Goal: Transaction & Acquisition: Purchase product/service

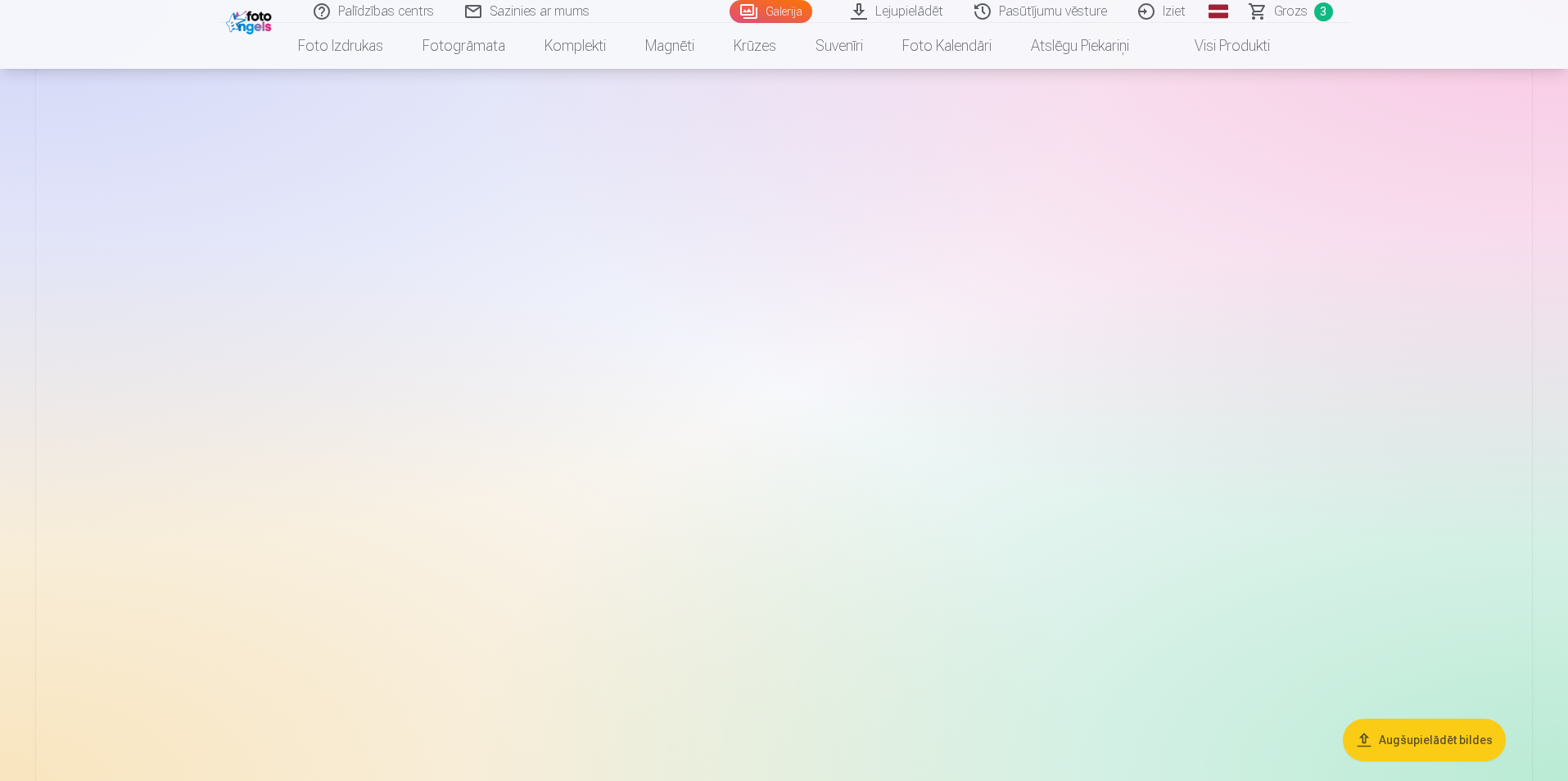
scroll to position [3196, 0]
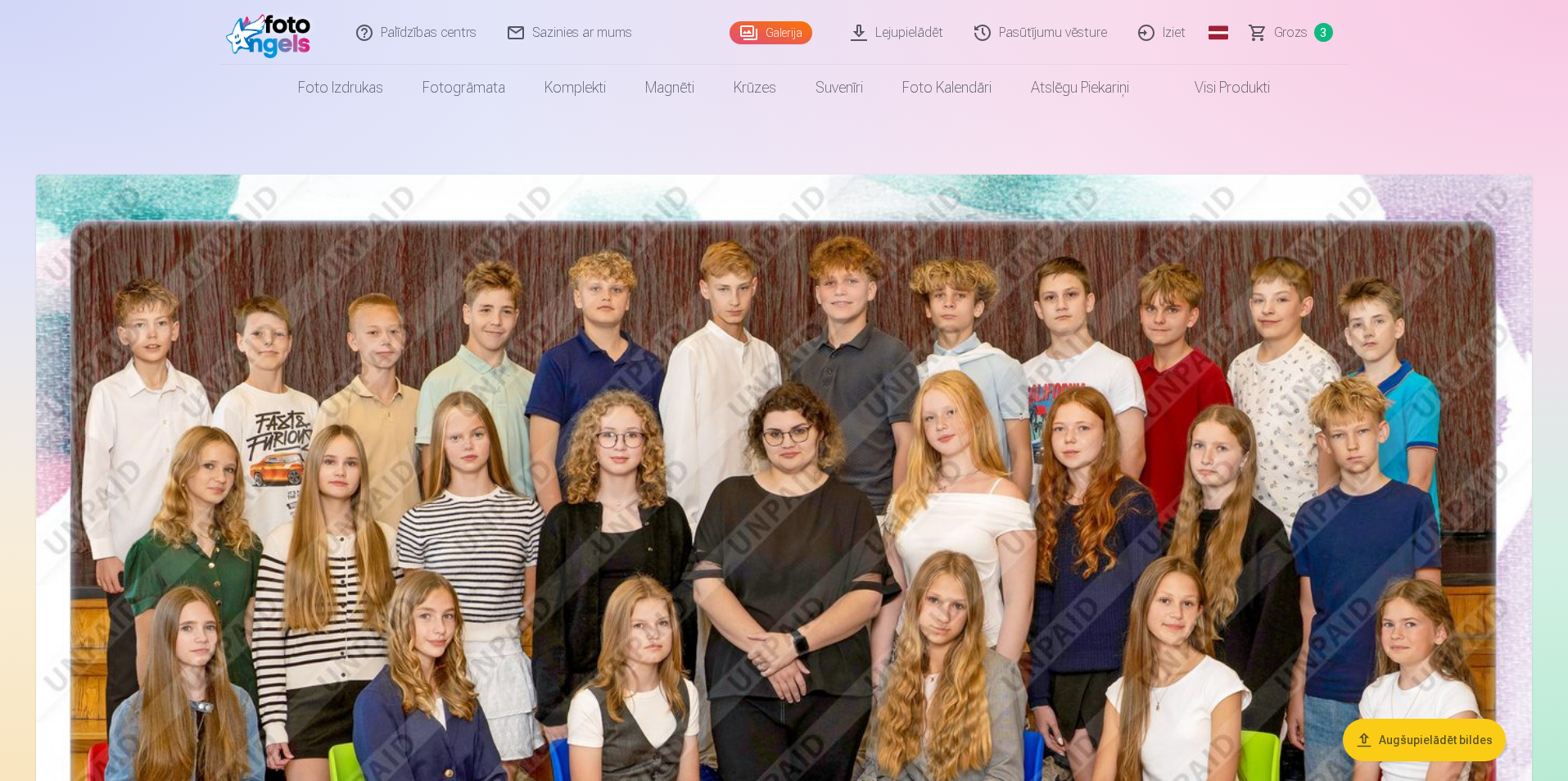
scroll to position [0, 0]
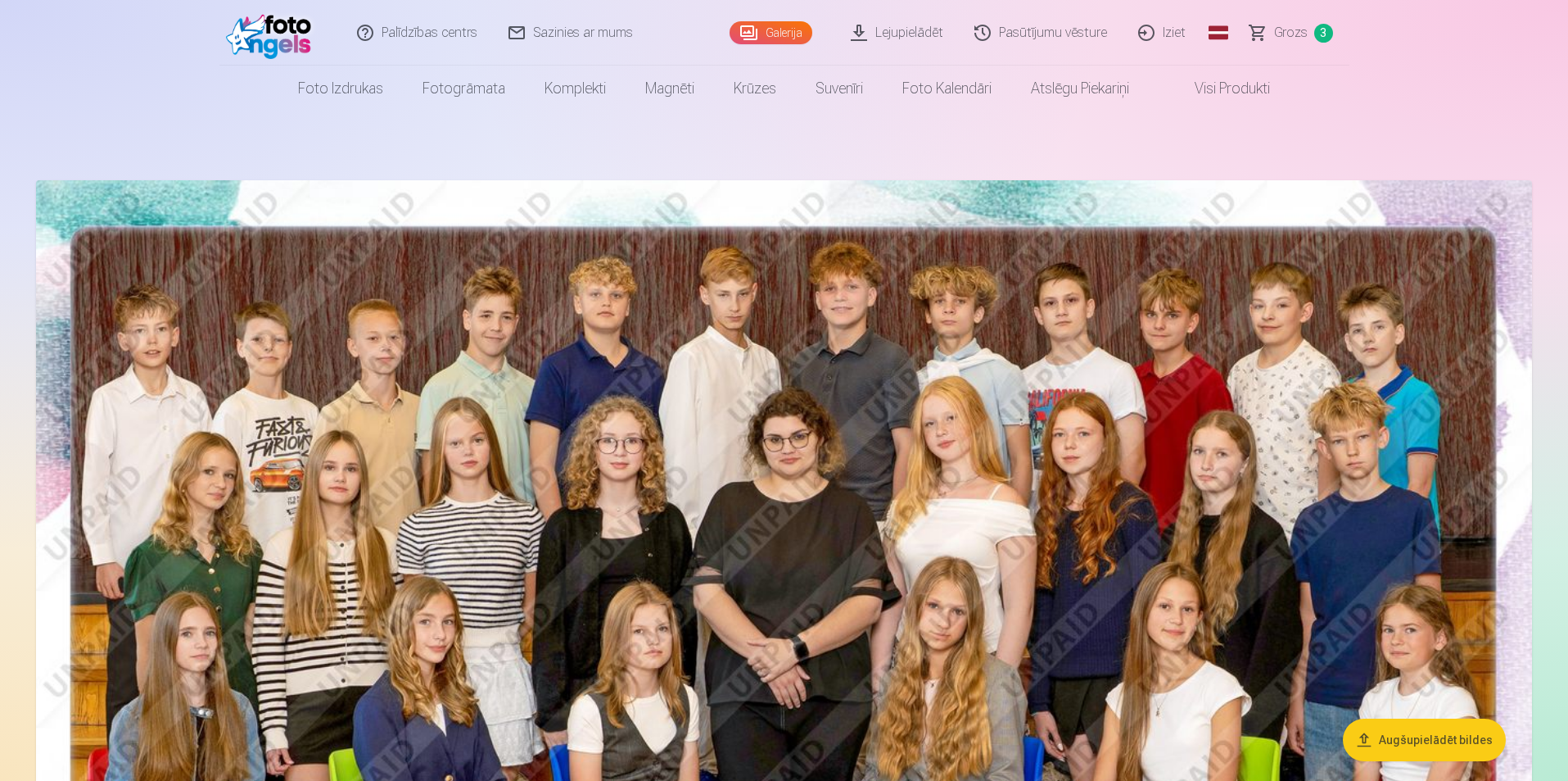
click at [1315, 28] on span "3" at bounding box center [1323, 32] width 19 height 19
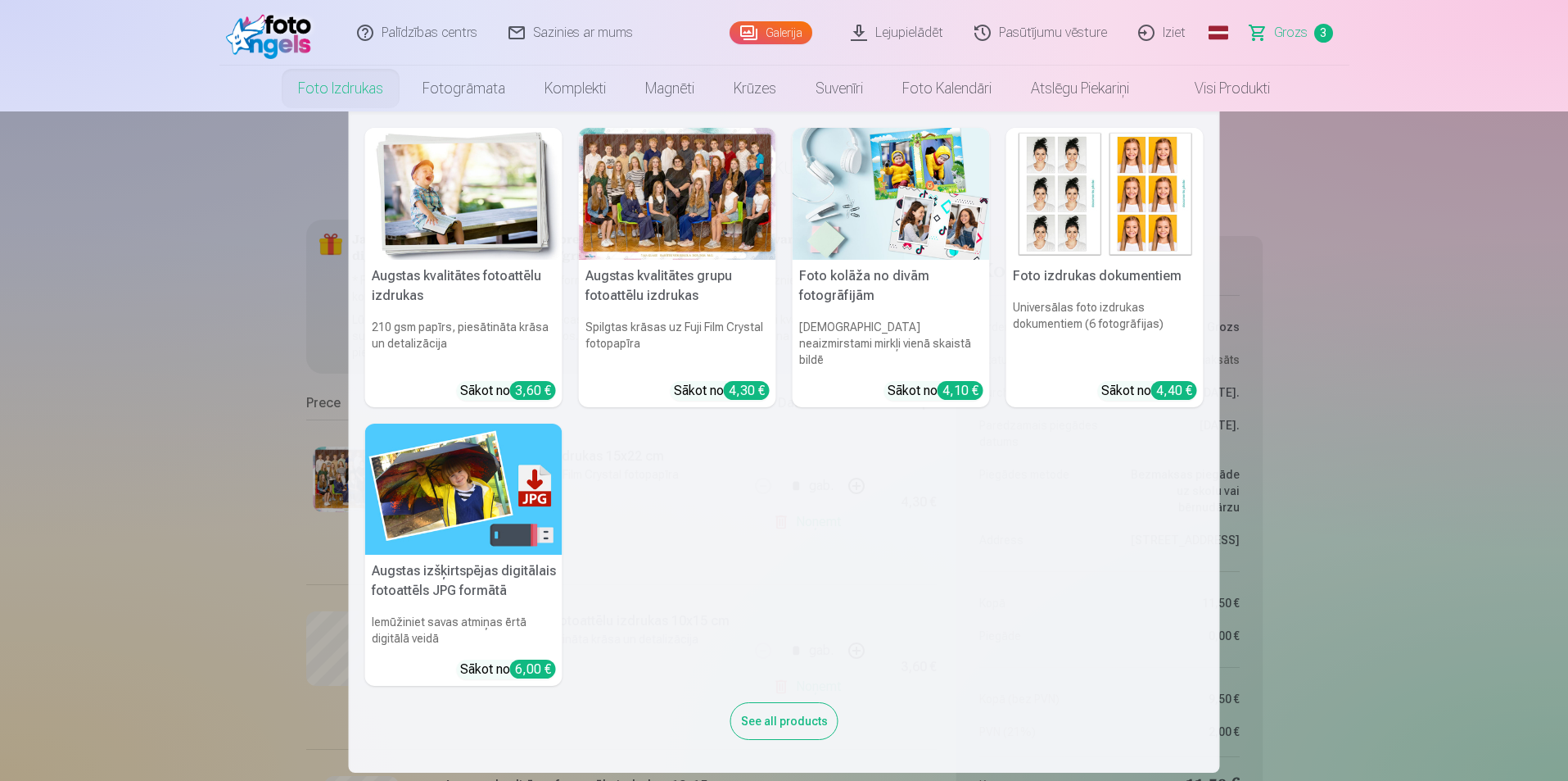
click at [652, 210] on div at bounding box center [677, 194] width 198 height 132
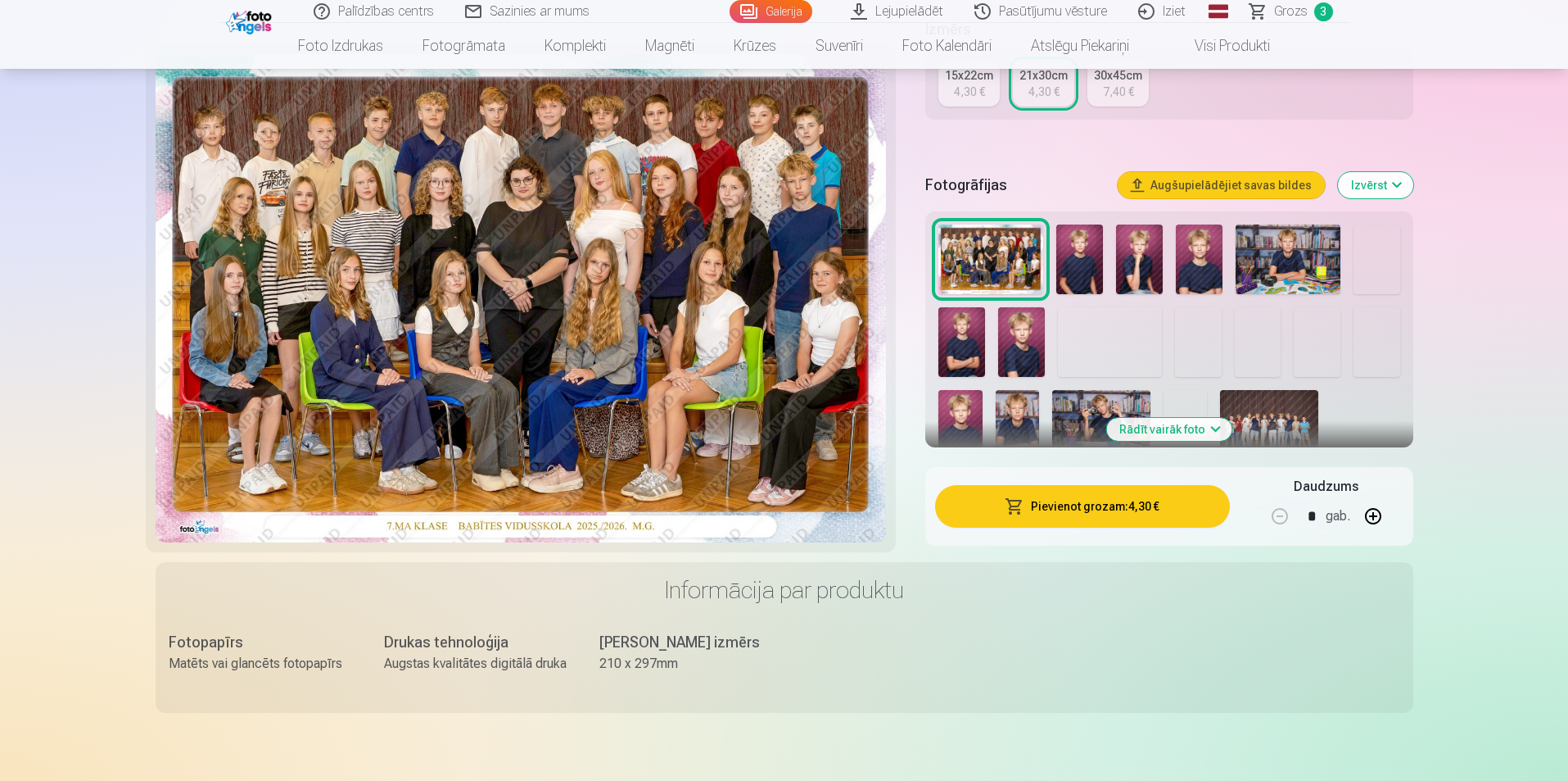
scroll to position [410, 0]
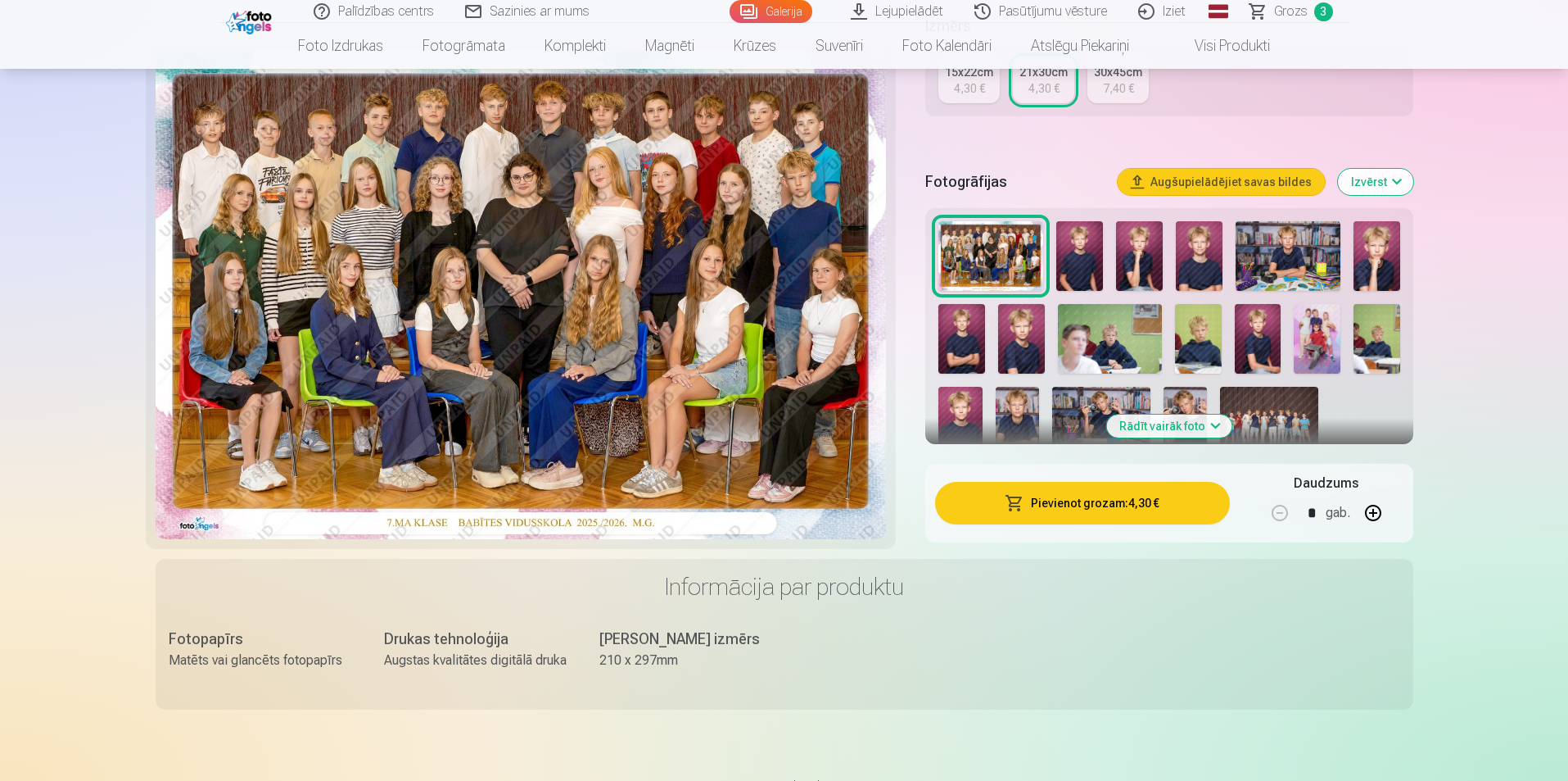
click at [1082, 265] on img at bounding box center [1079, 256] width 46 height 70
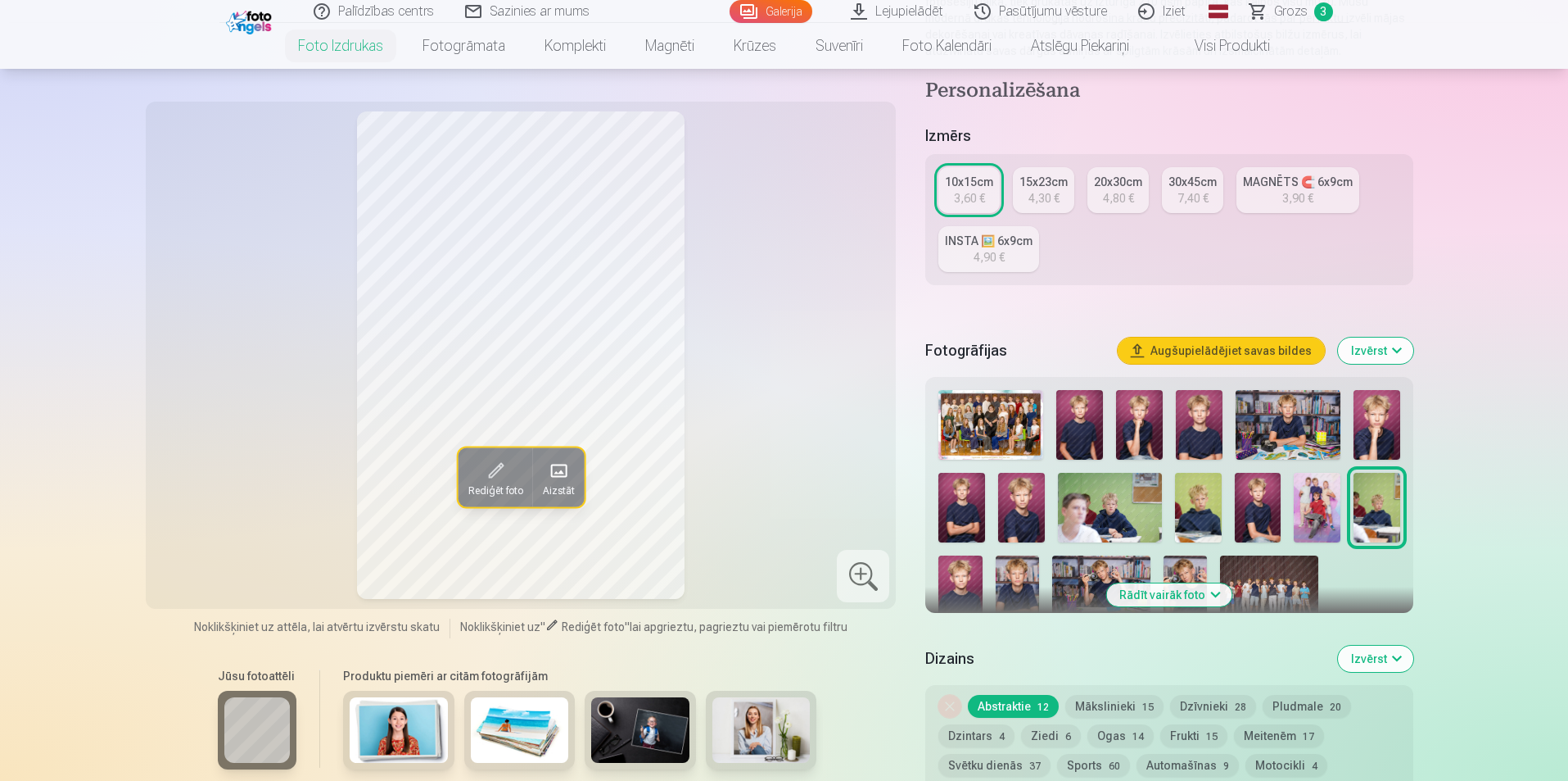
scroll to position [246, 0]
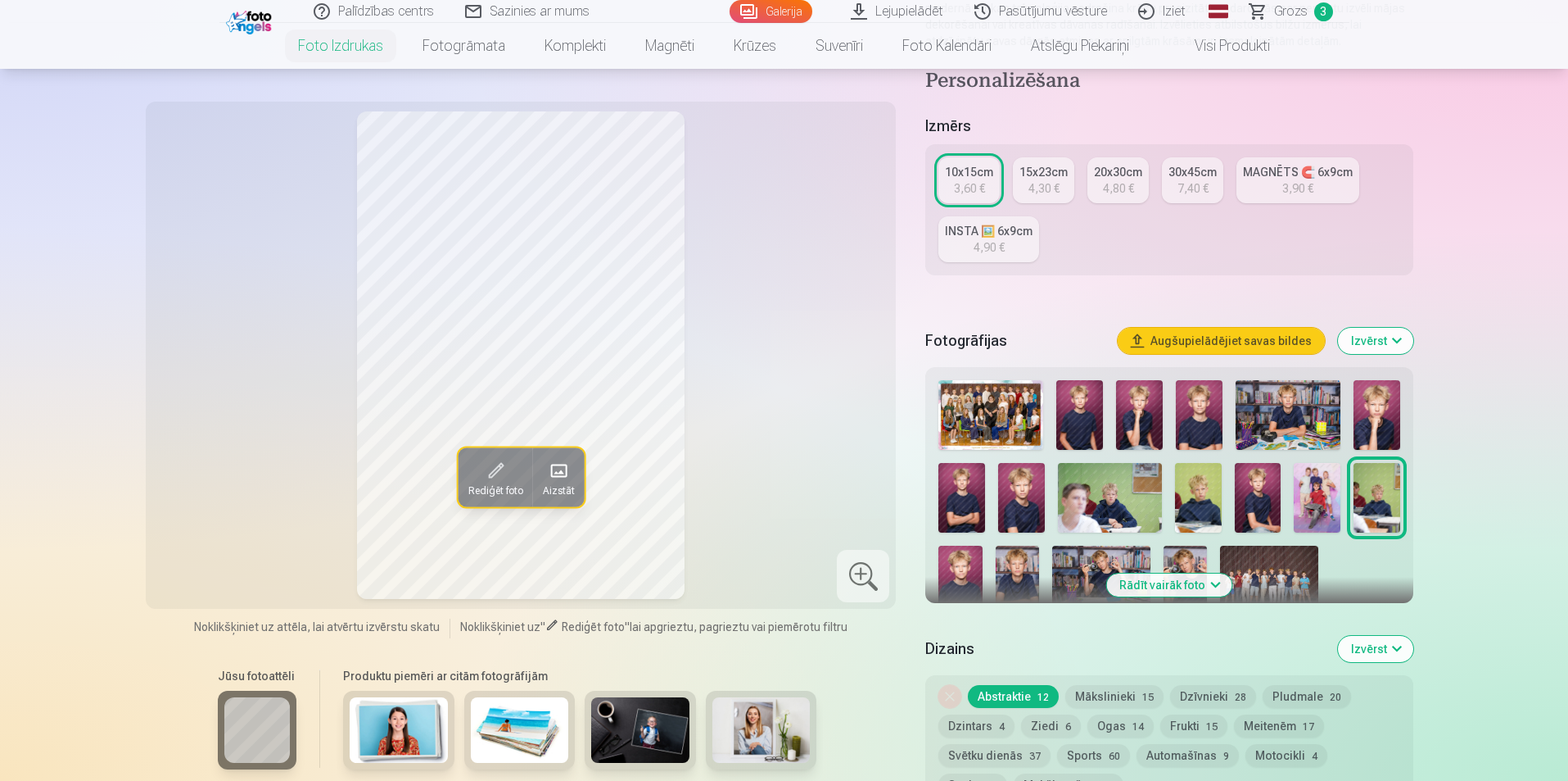
click at [1141, 426] on img at bounding box center [1139, 415] width 46 height 70
click at [1205, 408] on img at bounding box center [1198, 415] width 46 height 70
click at [1282, 418] on img at bounding box center [1288, 415] width 105 height 70
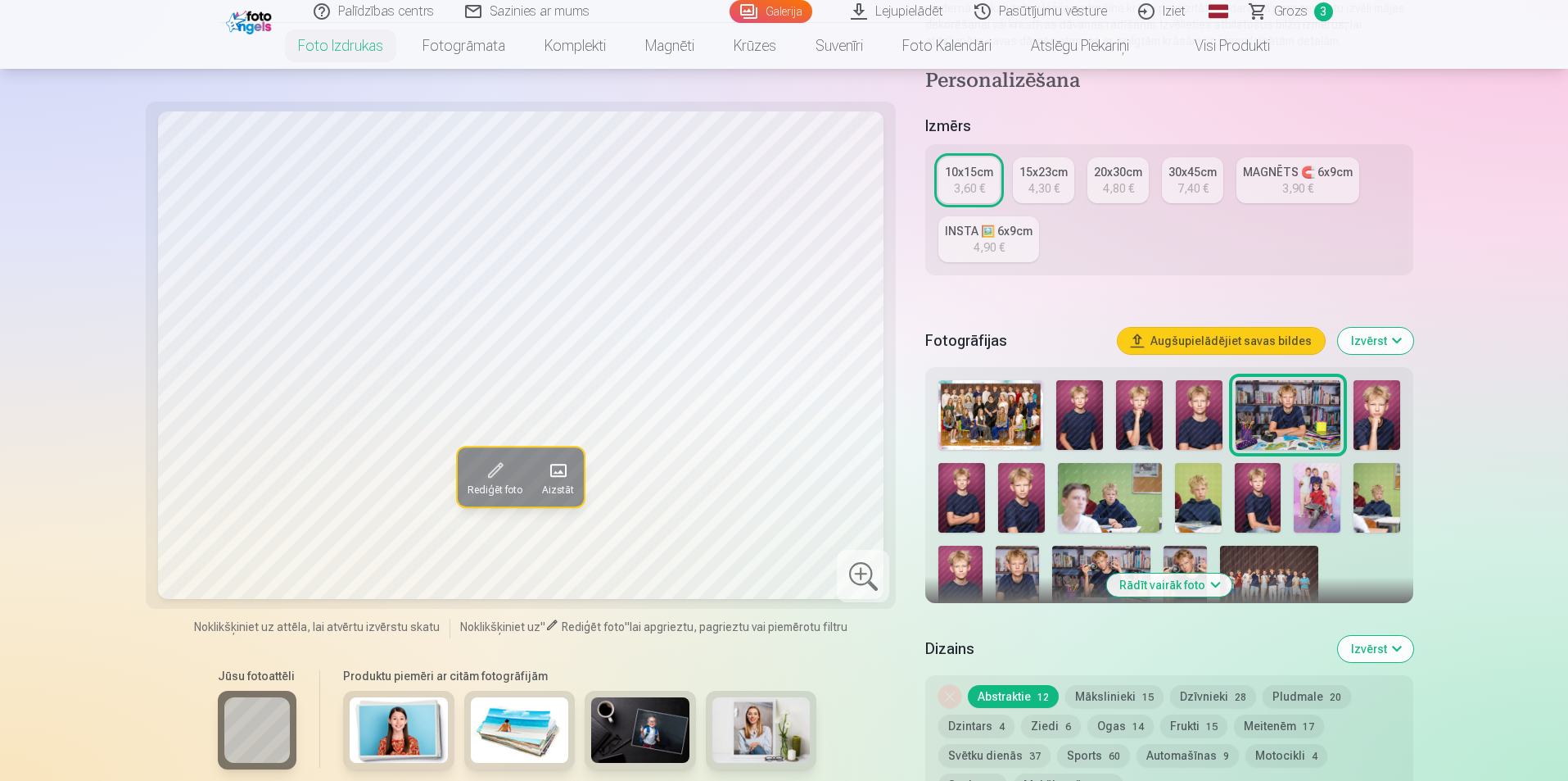
click at [1384, 422] on img at bounding box center [1376, 415] width 46 height 70
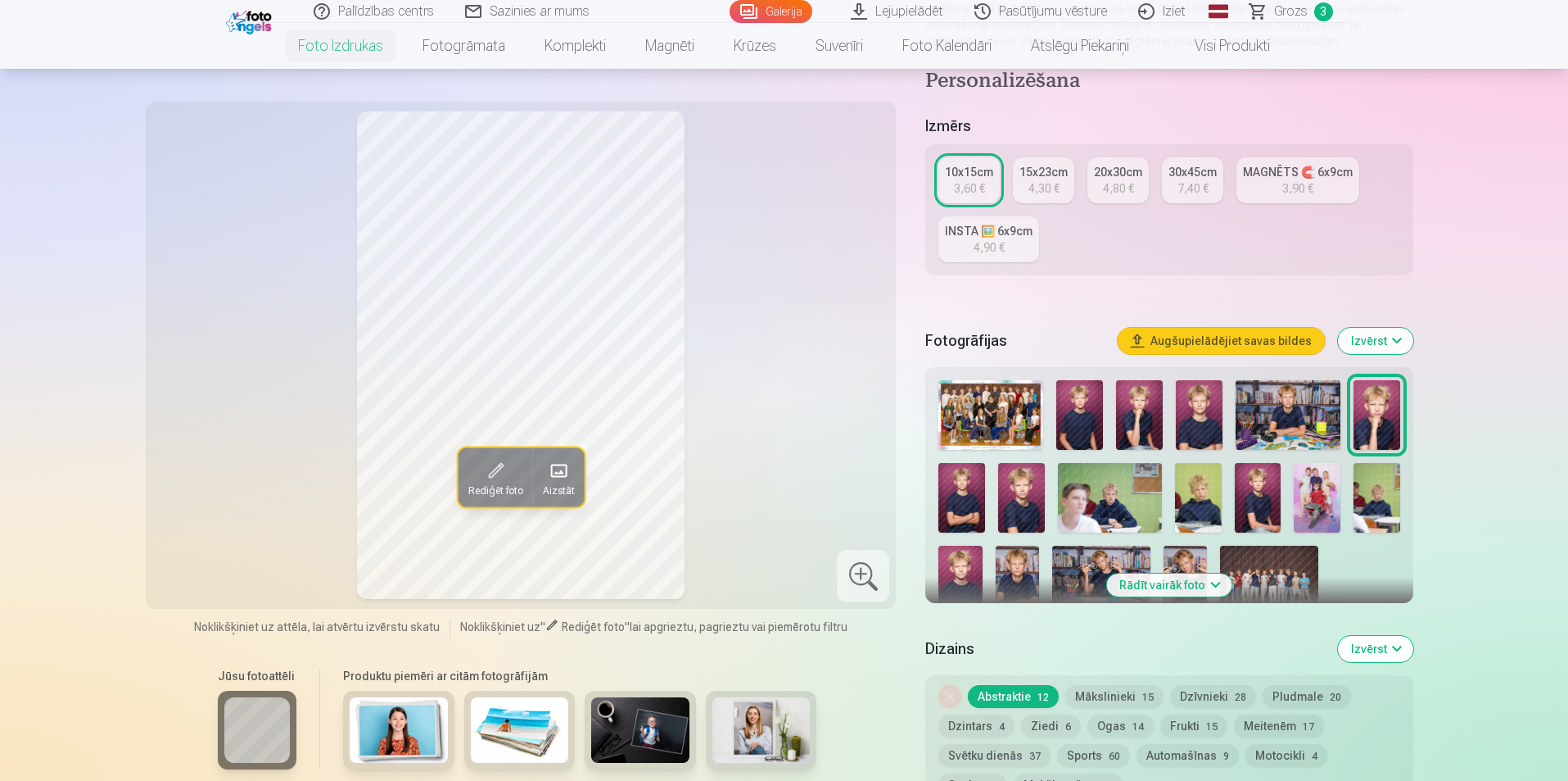
click at [953, 491] on img at bounding box center [961, 498] width 46 height 70
click at [1018, 492] on img at bounding box center [1021, 498] width 46 height 70
click at [1068, 399] on img at bounding box center [1079, 415] width 46 height 70
click at [1264, 500] on img at bounding box center [1257, 498] width 46 height 70
click at [1377, 496] on img at bounding box center [1376, 498] width 46 height 70
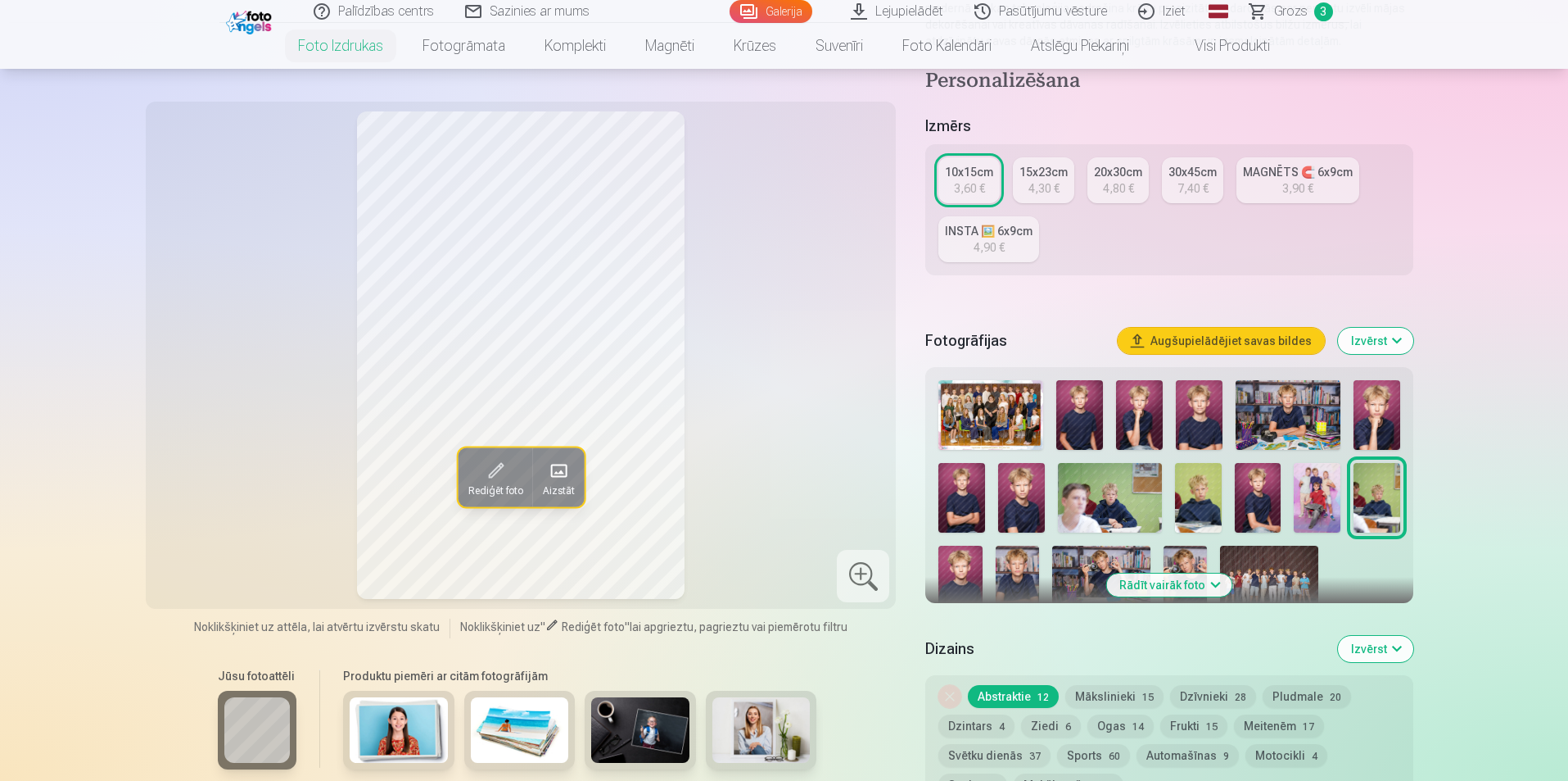
click at [966, 568] on img at bounding box center [960, 578] width 43 height 66
click at [1029, 572] on img at bounding box center [1017, 578] width 43 height 66
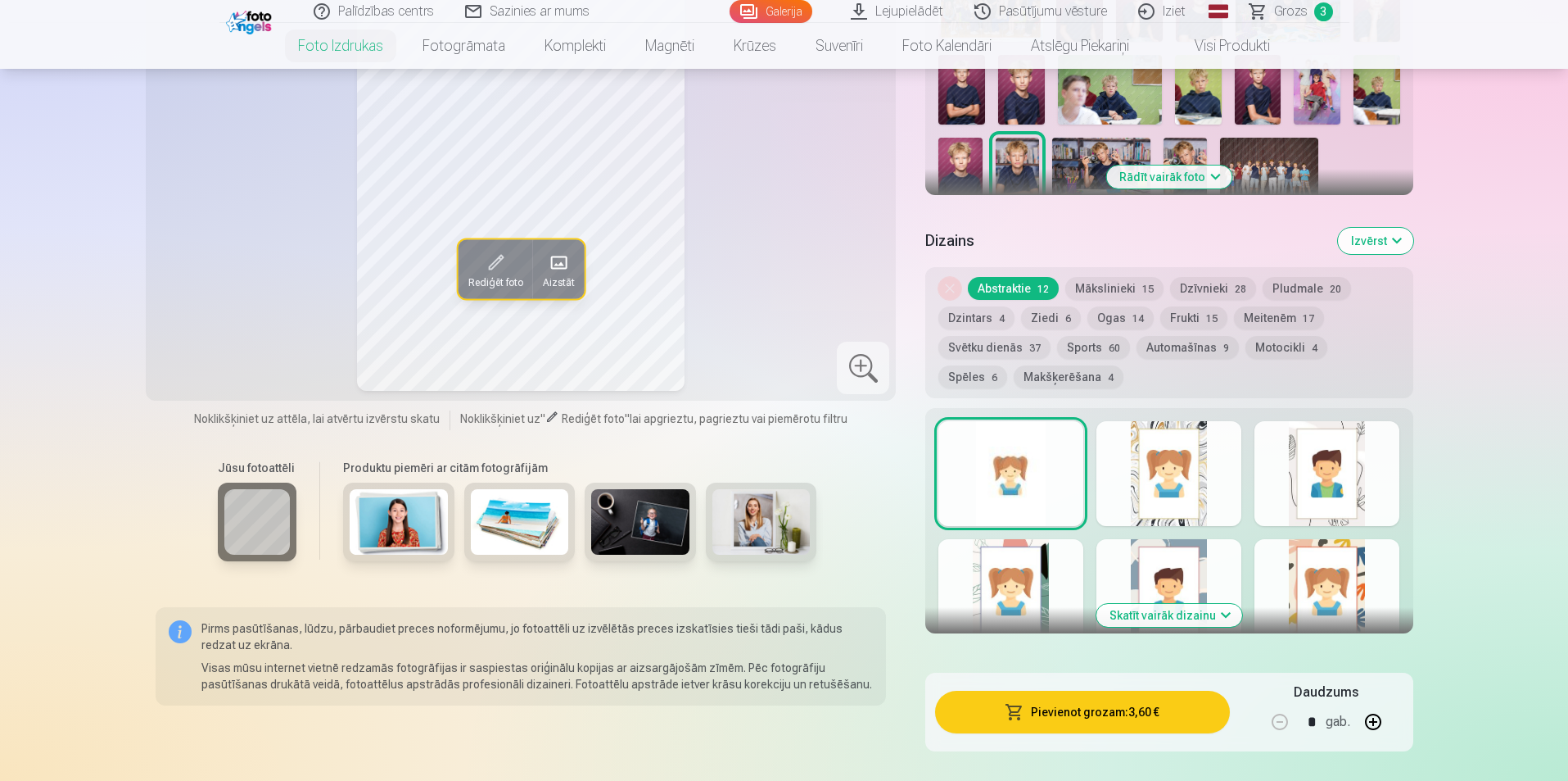
scroll to position [656, 0]
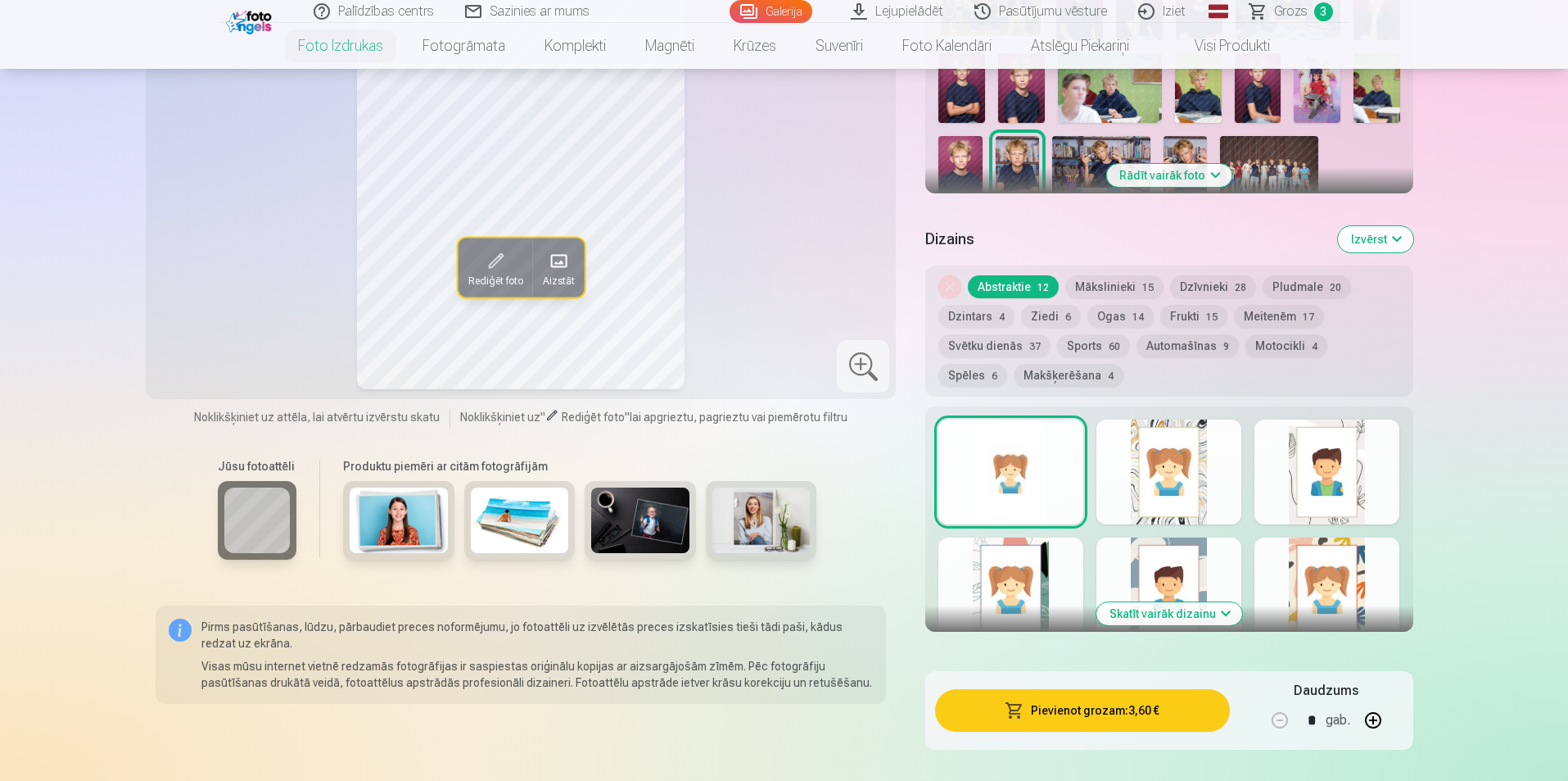
click at [1289, 10] on span "Grozs" at bounding box center [1291, 12] width 33 height 20
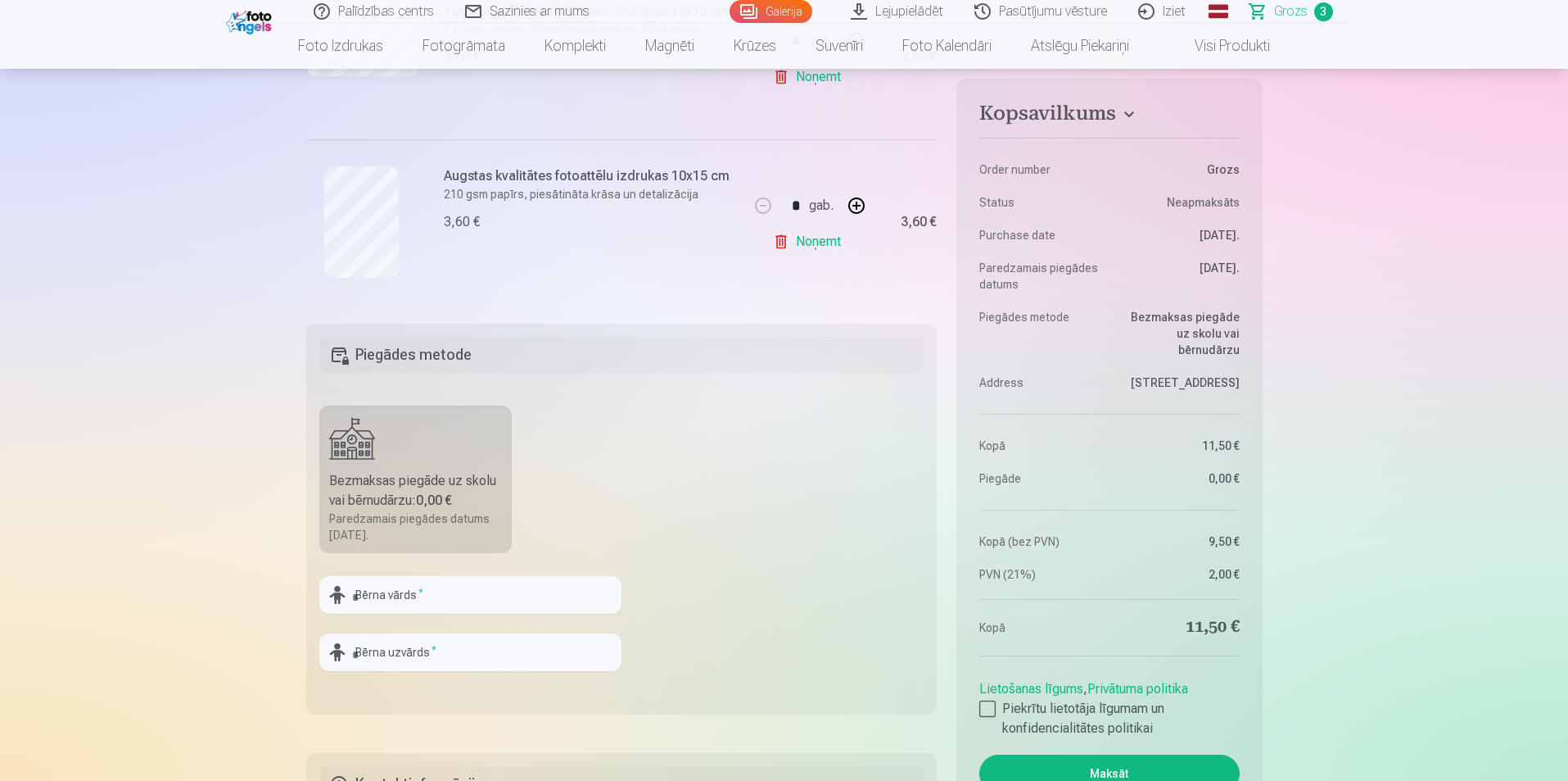
scroll to position [656, 0]
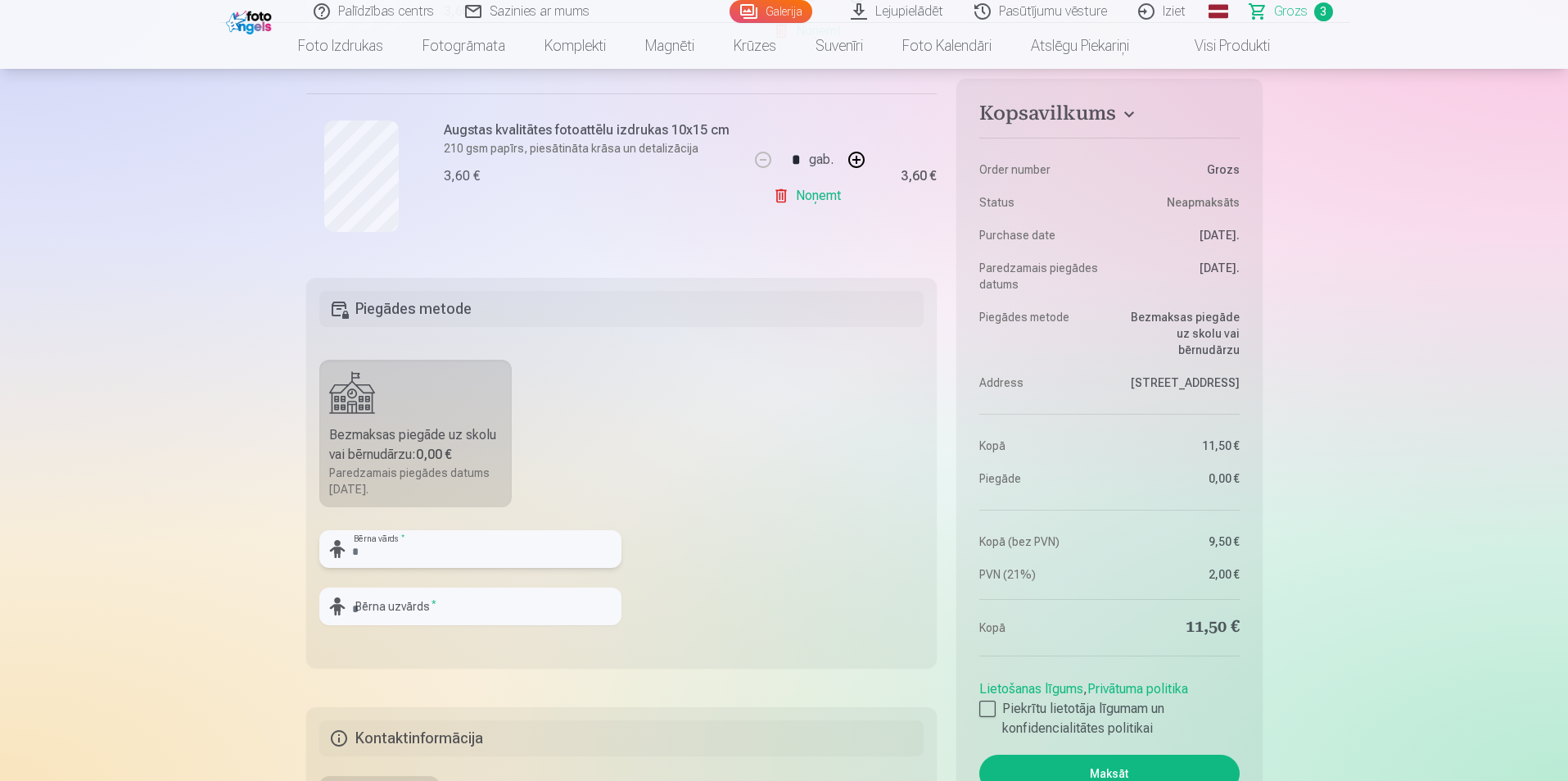
click at [444, 548] on input "text" at bounding box center [470, 549] width 302 height 37
type input "*****"
click at [444, 603] on input "text" at bounding box center [470, 606] width 302 height 37
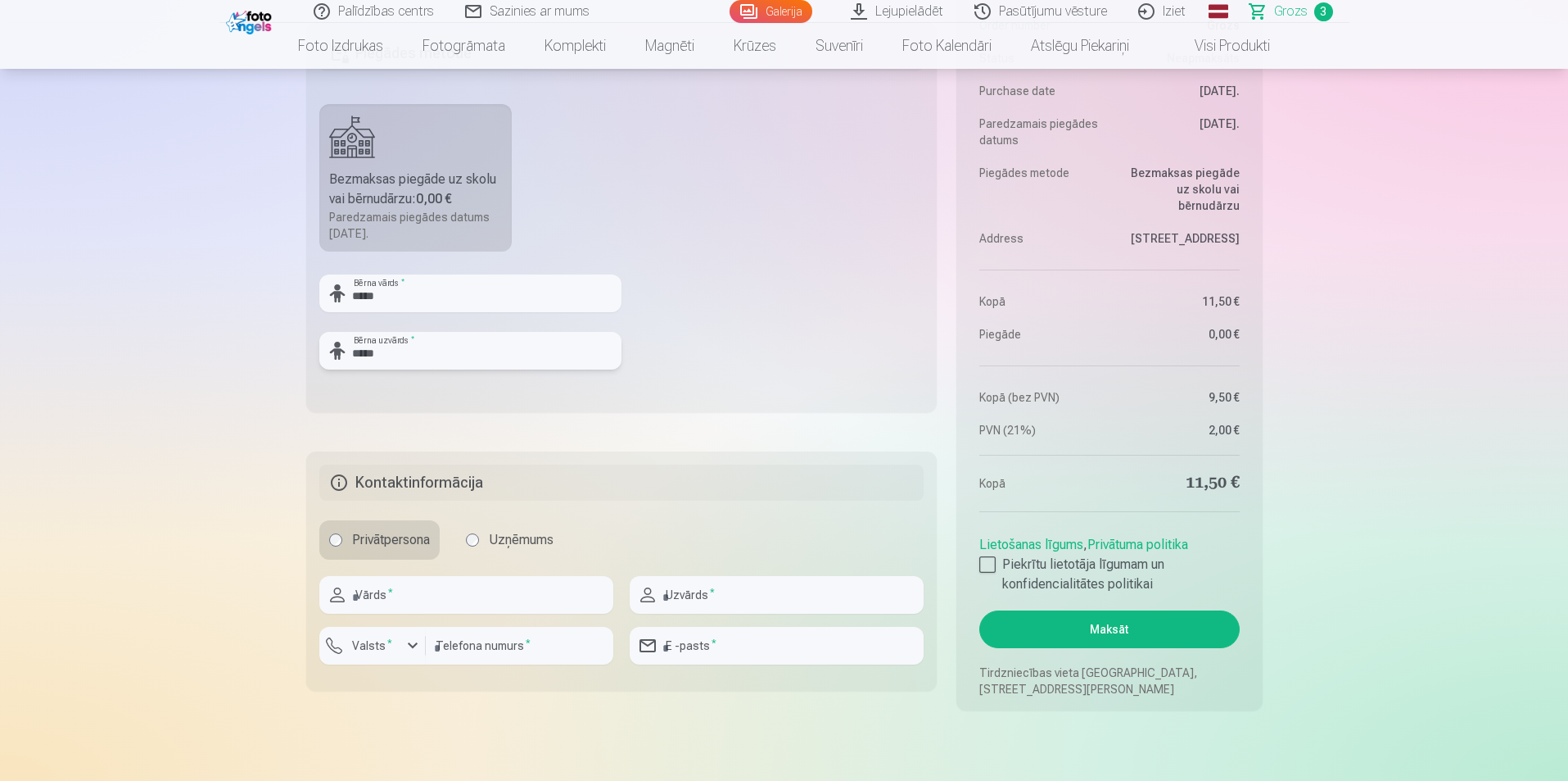
scroll to position [984, 0]
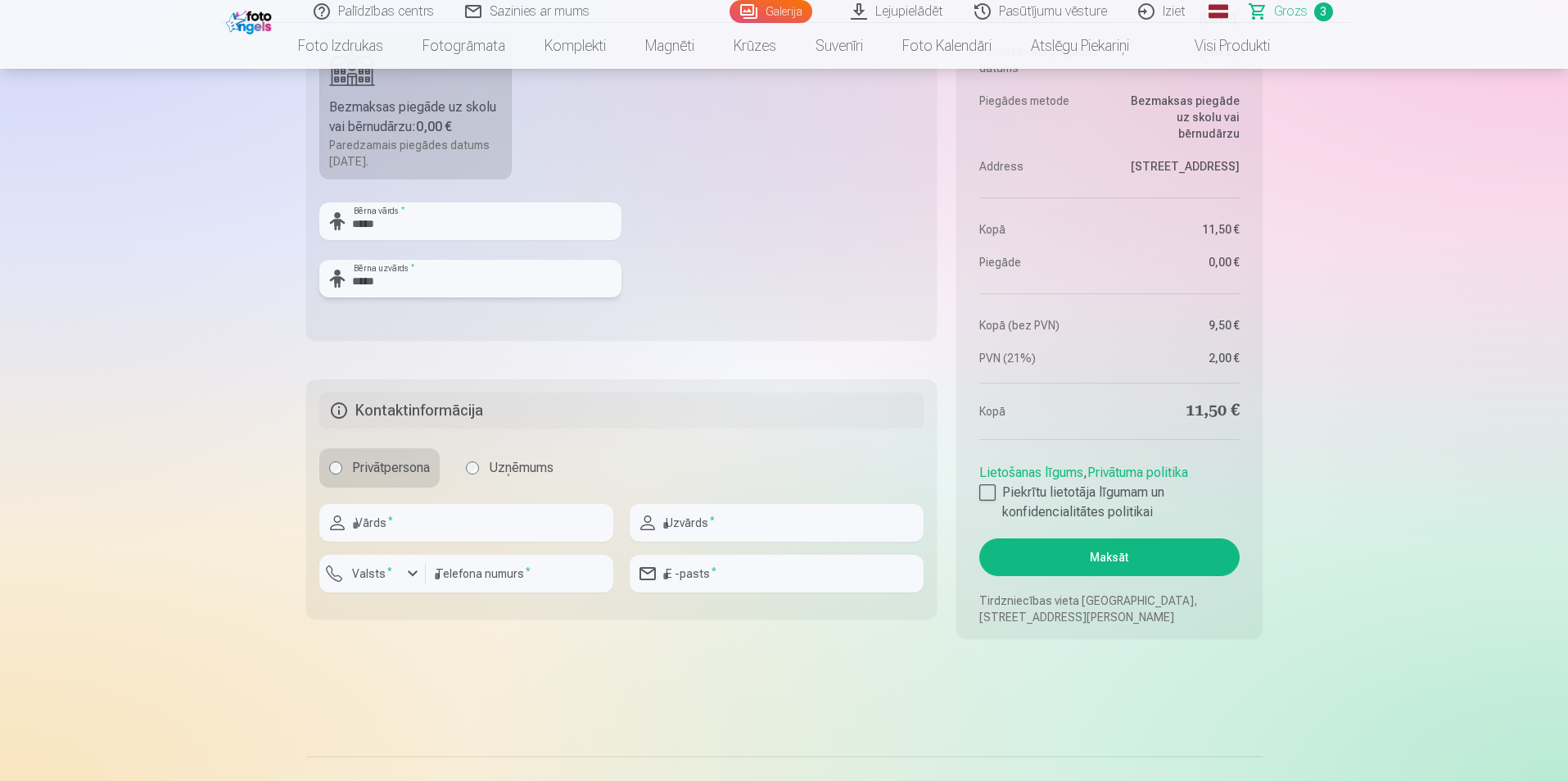
type input "*****"
click at [450, 515] on input "text" at bounding box center [466, 522] width 294 height 37
type input "*****"
type input "********"
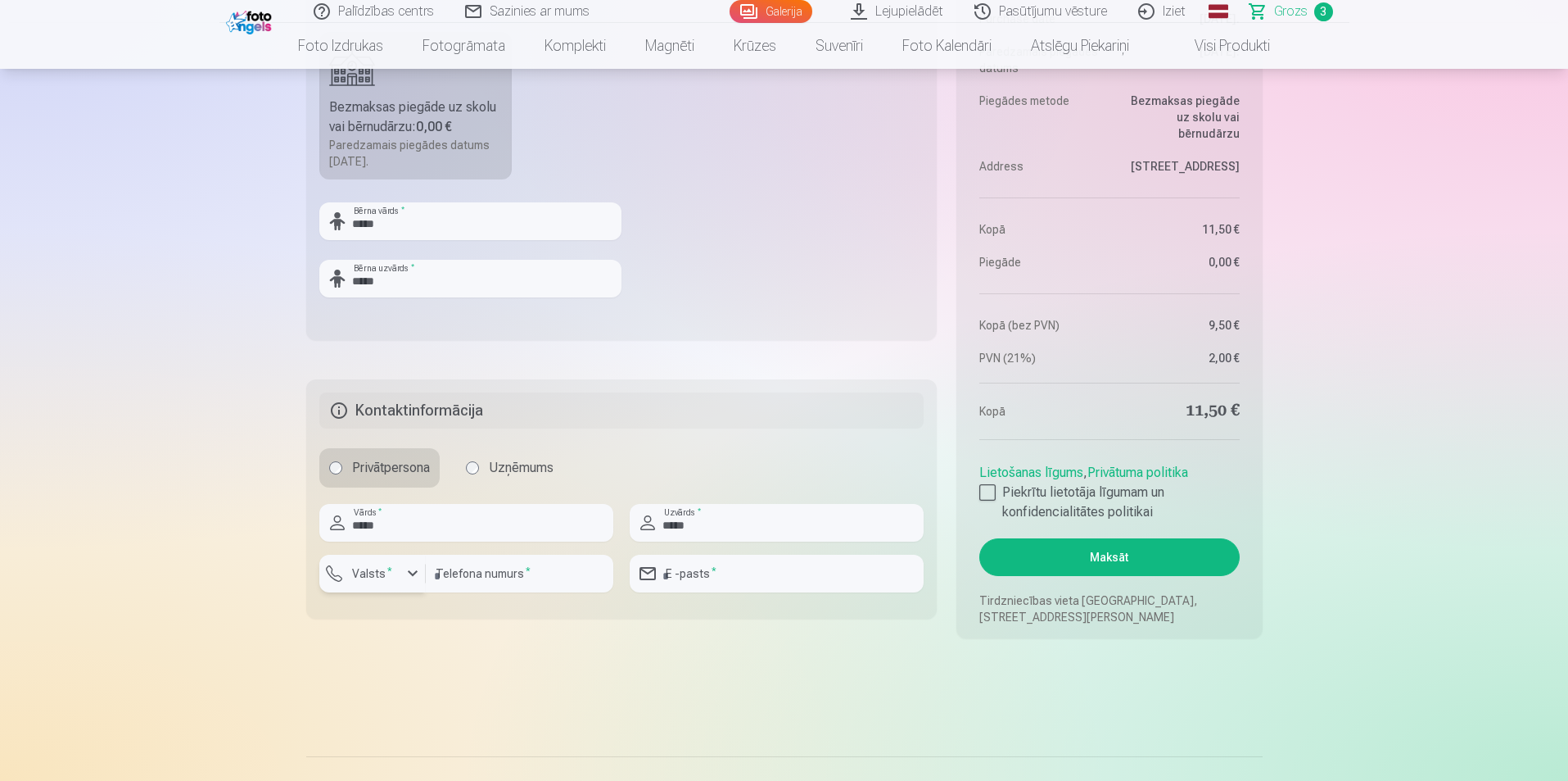
click at [415, 579] on div "button" at bounding box center [413, 573] width 20 height 20
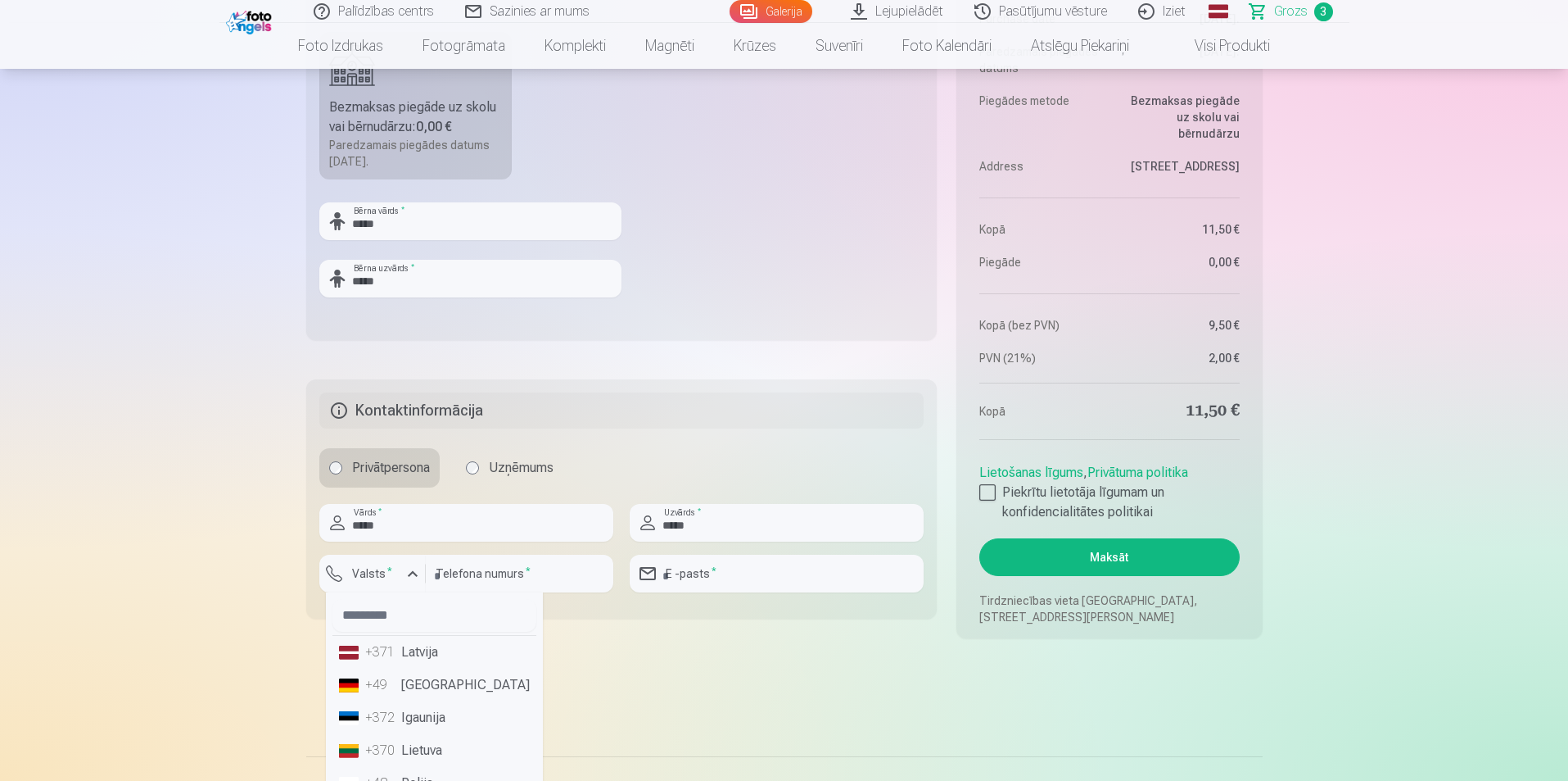
click at [412, 655] on li "+371 Latvija" at bounding box center [434, 652] width 203 height 32
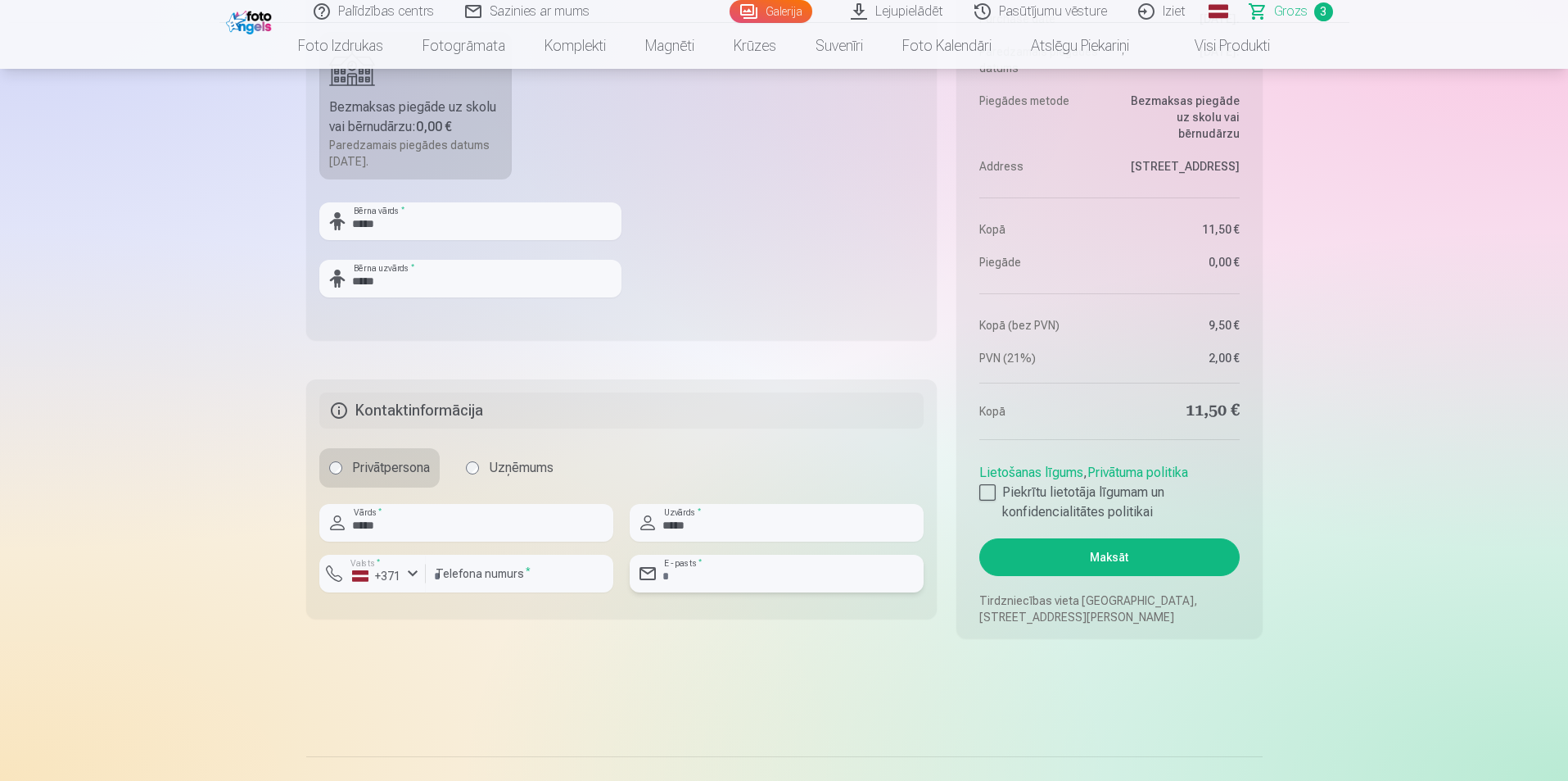
click at [743, 579] on input "email" at bounding box center [777, 573] width 294 height 37
type input "**********"
click at [992, 497] on div at bounding box center [987, 492] width 17 height 17
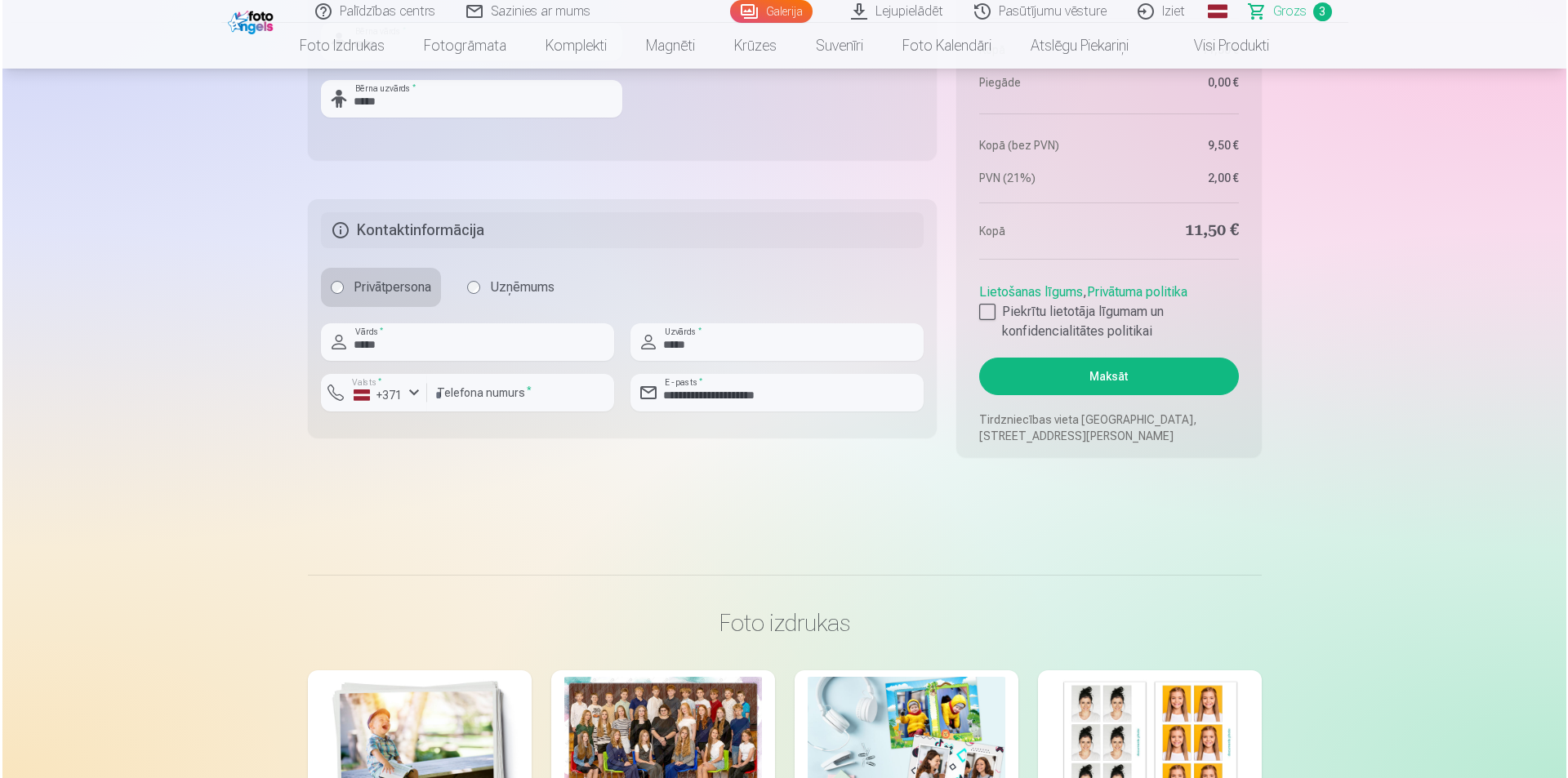
scroll to position [1225, 0]
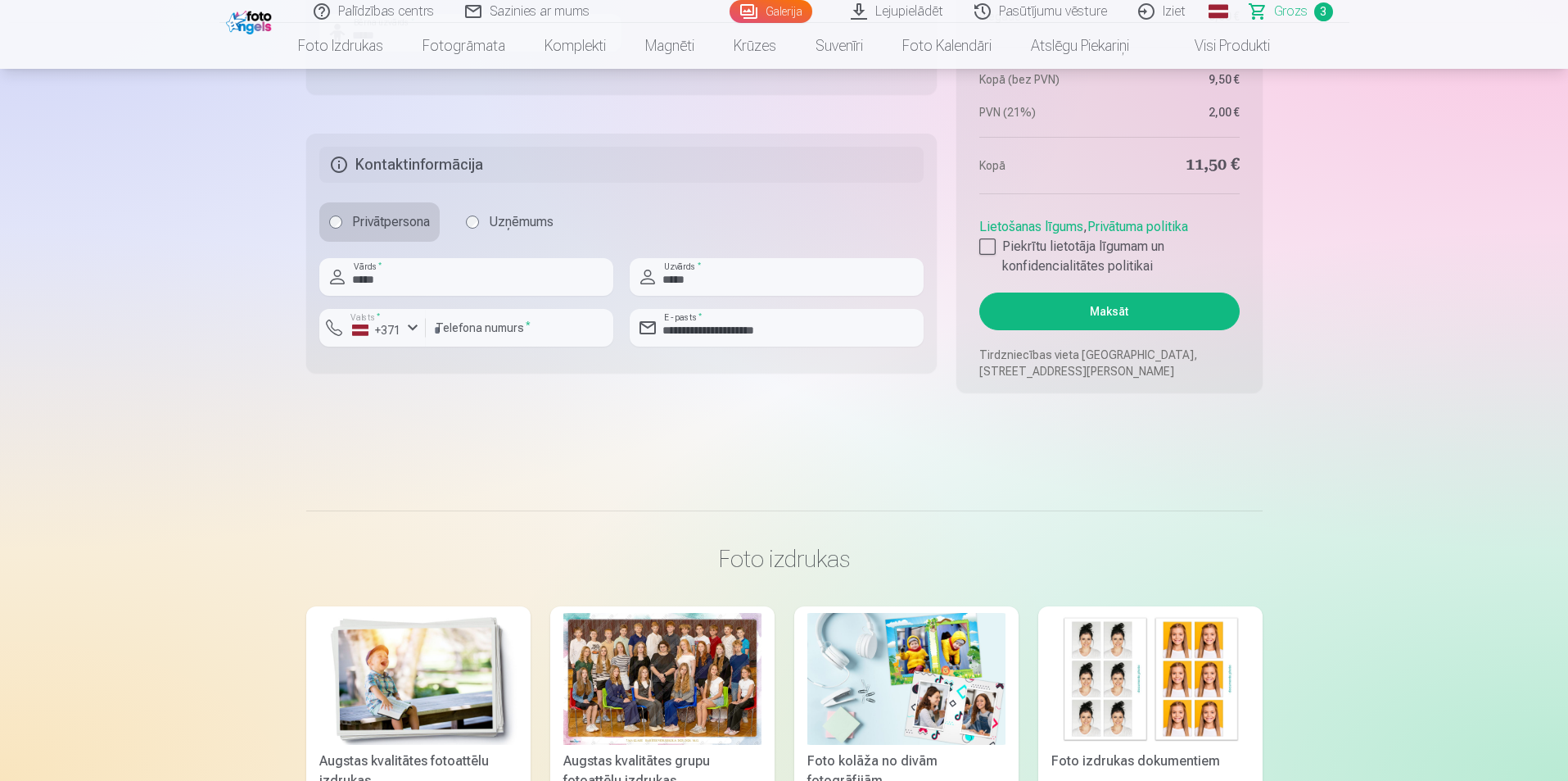
click at [1094, 315] on button "Maksāt" at bounding box center [1109, 311] width 260 height 37
